Goal: Information Seeking & Learning: Learn about a topic

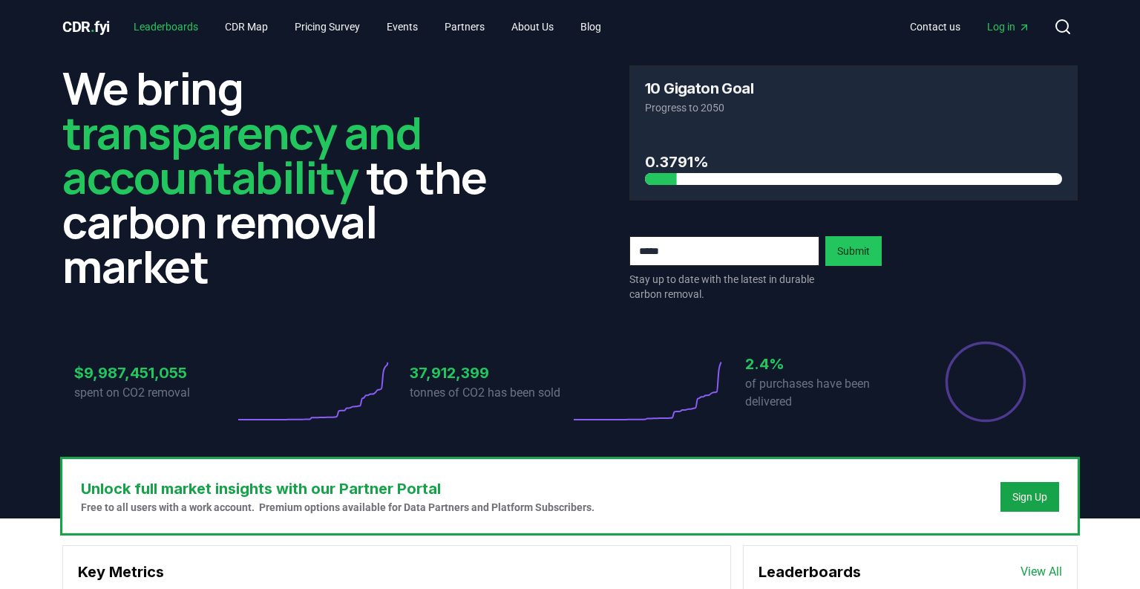
click at [184, 26] on link "Leaderboards" at bounding box center [166, 26] width 88 height 27
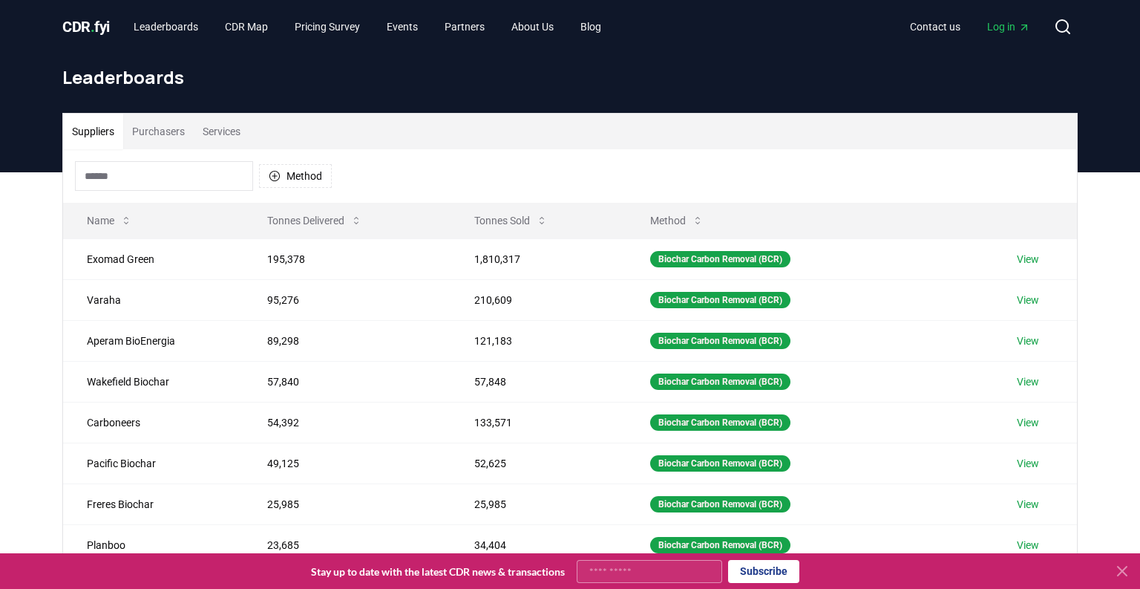
click at [137, 180] on input at bounding box center [164, 176] width 178 height 30
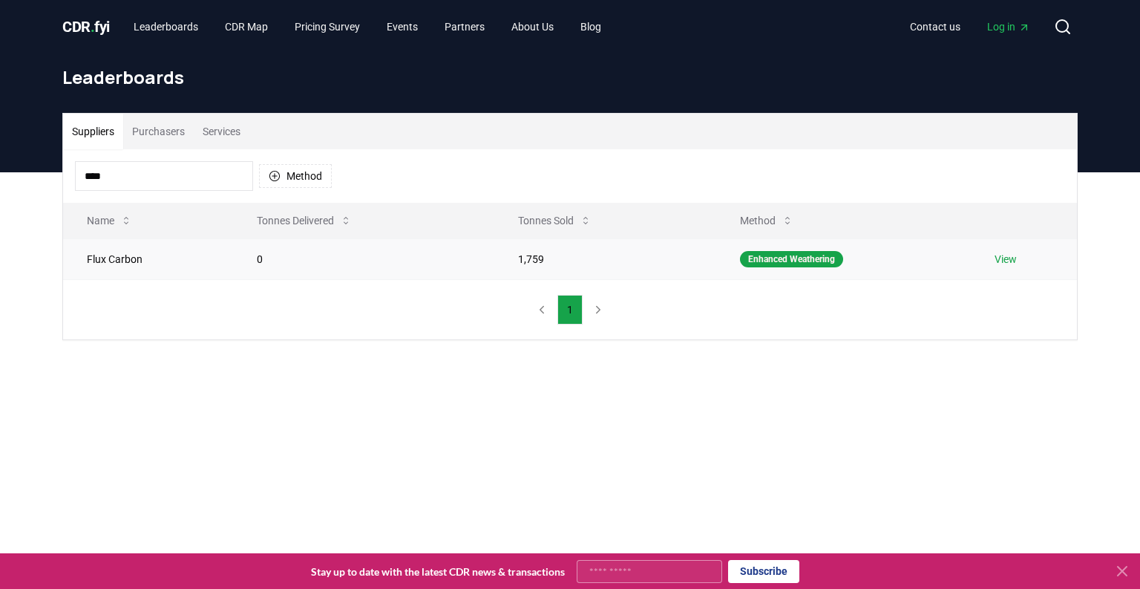
type input "****"
click at [1005, 258] on link "View" at bounding box center [1006, 259] width 22 height 15
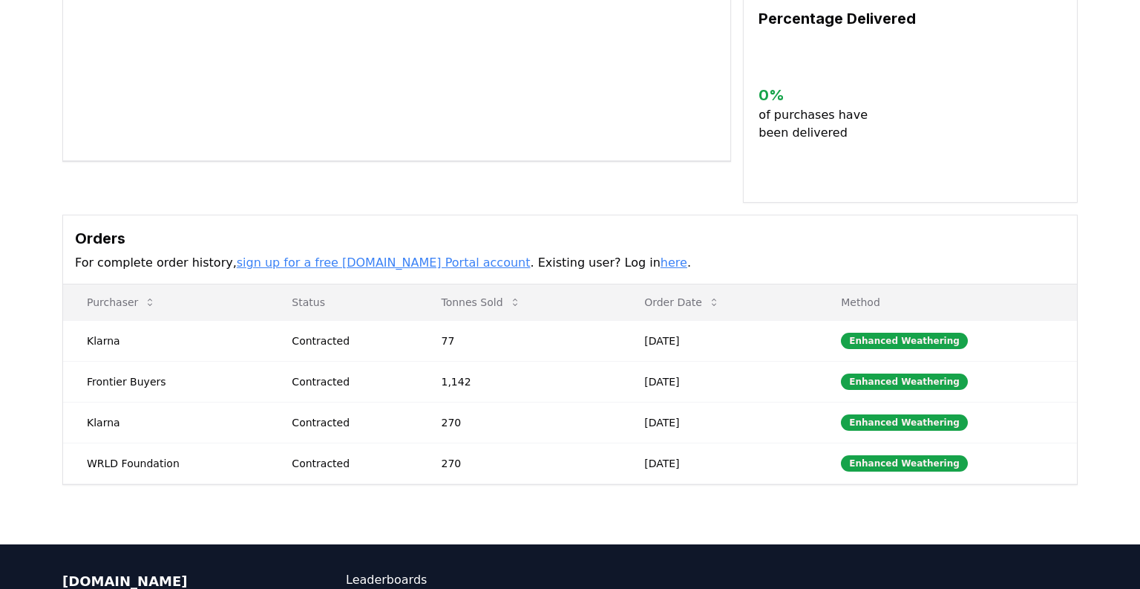
scroll to position [269, 0]
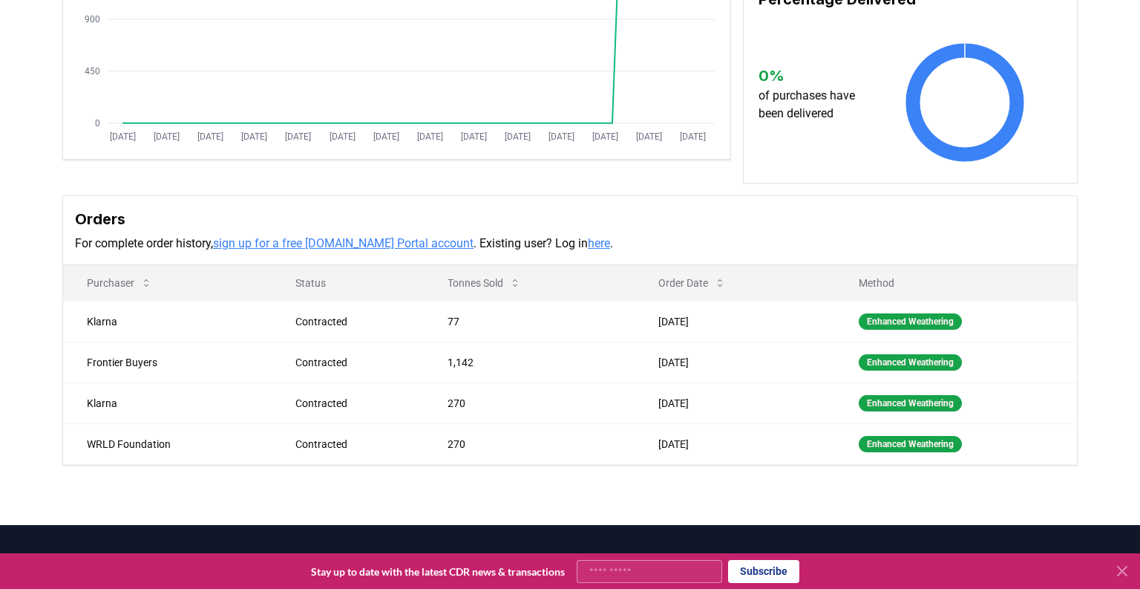
click at [663, 252] on p "For complete order history, sign up for a free [DOMAIN_NAME] Portal account . E…" at bounding box center [570, 244] width 990 height 18
